Goal: Task Accomplishment & Management: Manage account settings

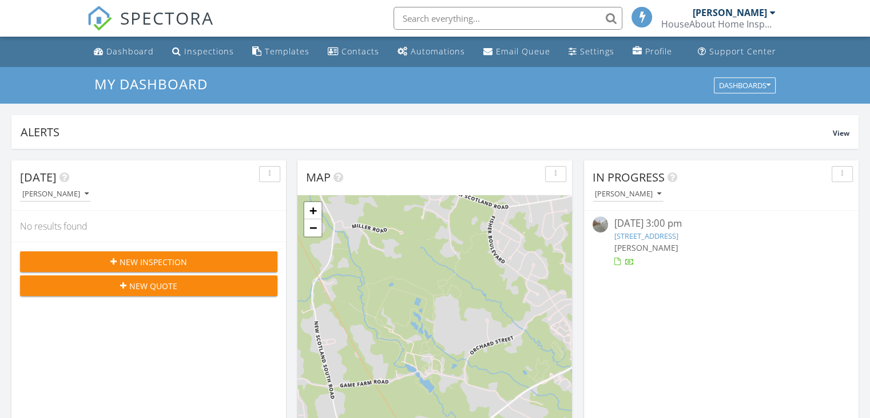
click at [642, 224] on div "08/27/25 3:00 pm" at bounding box center [721, 223] width 215 height 14
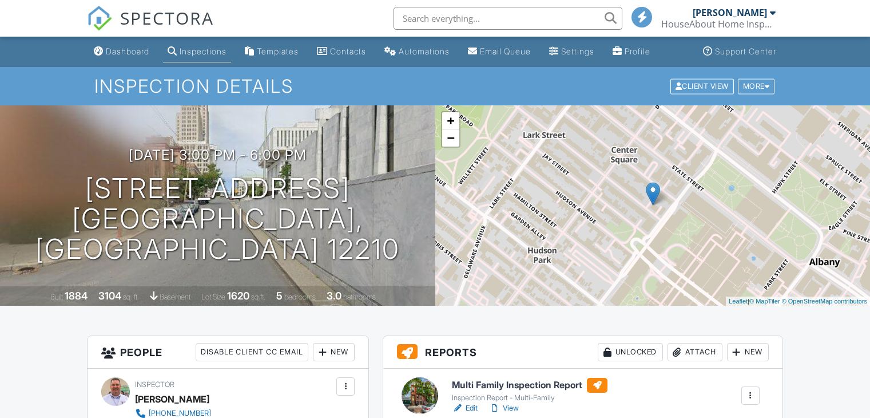
scroll to position [267, 0]
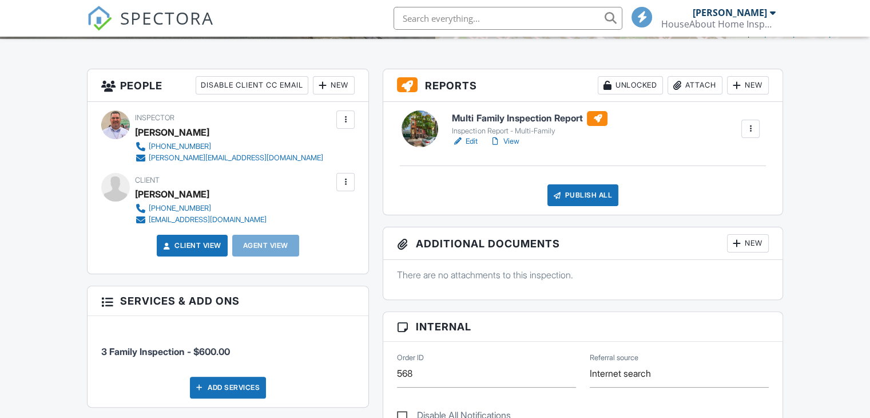
click at [337, 86] on div "New" at bounding box center [334, 85] width 42 height 18
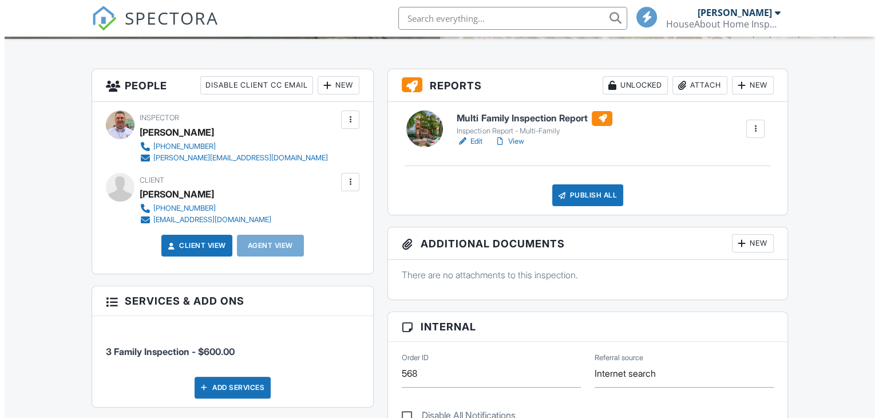
scroll to position [0, 0]
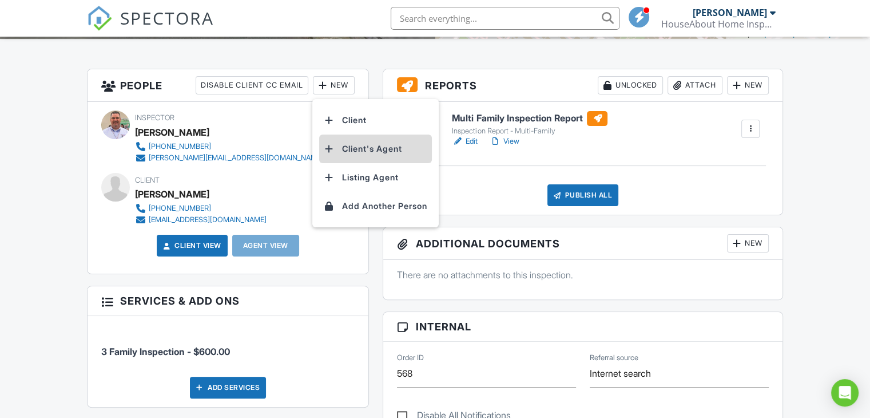
click at [353, 149] on li "Client's Agent" at bounding box center [375, 148] width 113 height 29
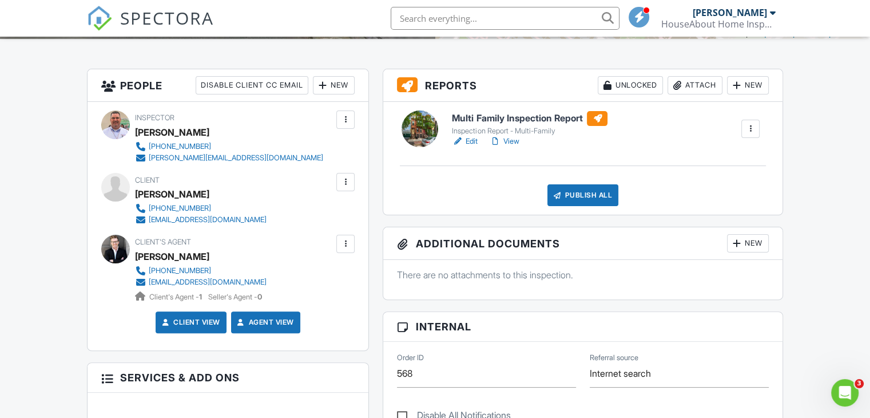
click at [469, 140] on link "Edit" at bounding box center [465, 141] width 26 height 11
